Goal: Find contact information: Find contact information

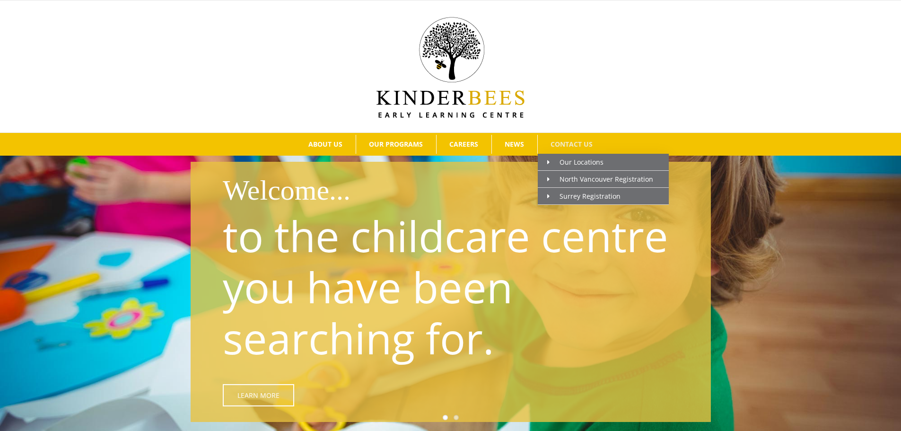
click at [584, 146] on span "CONTACT US" at bounding box center [572, 144] width 42 height 7
click at [584, 159] on span "Our Locations" at bounding box center [576, 162] width 56 height 9
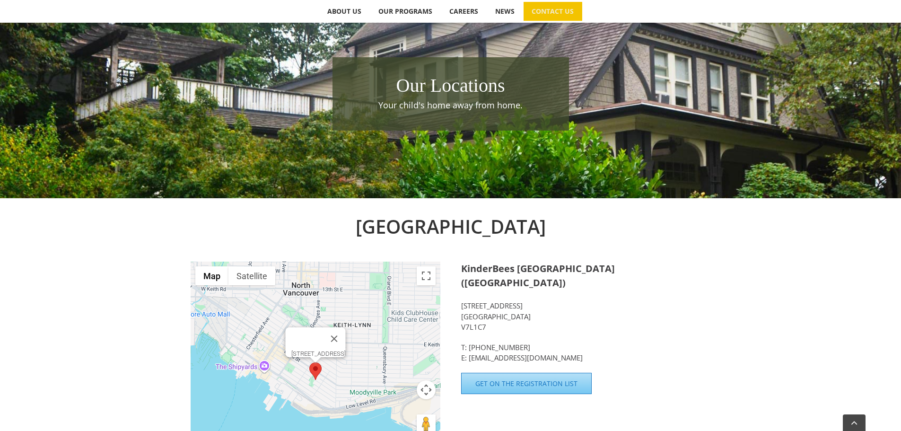
scroll to position [189, 0]
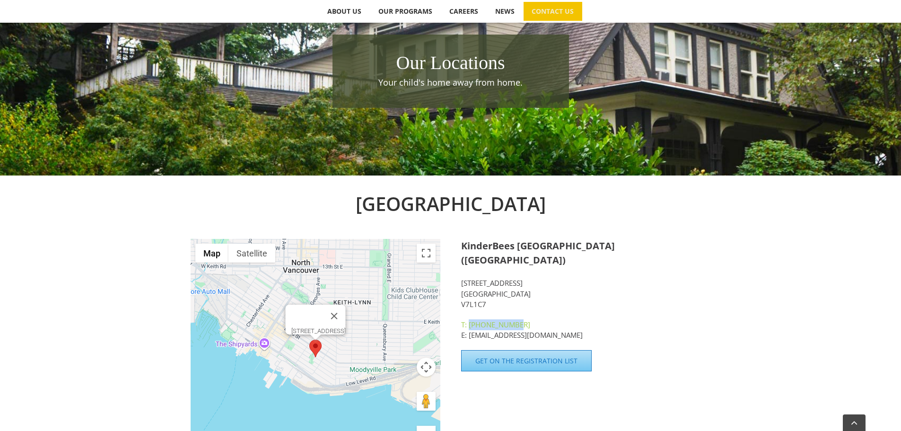
drag, startPoint x: 523, startPoint y: 310, endPoint x: 470, endPoint y: 311, distance: 53.0
click at [470, 319] on p "T: [PHONE_NUMBER] E: [EMAIL_ADDRESS][DOMAIN_NAME]" at bounding box center [586, 329] width 250 height 21
copy link "[PHONE_NUMBER]"
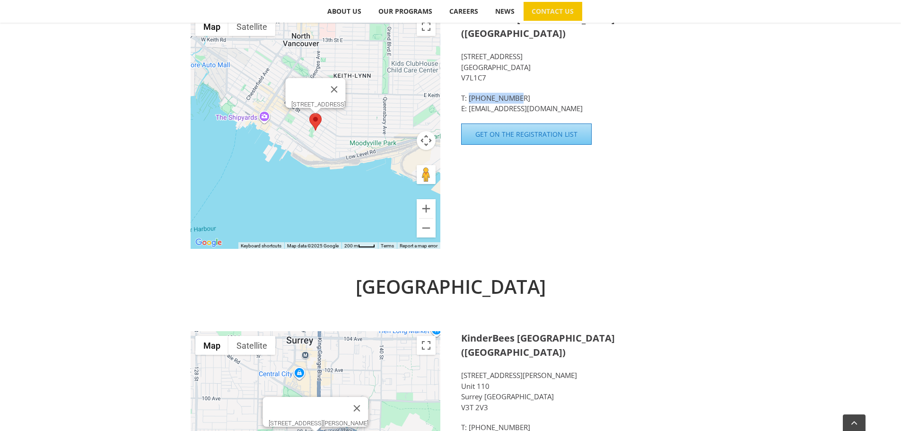
scroll to position [507, 0]
